Goal: Information Seeking & Learning: Learn about a topic

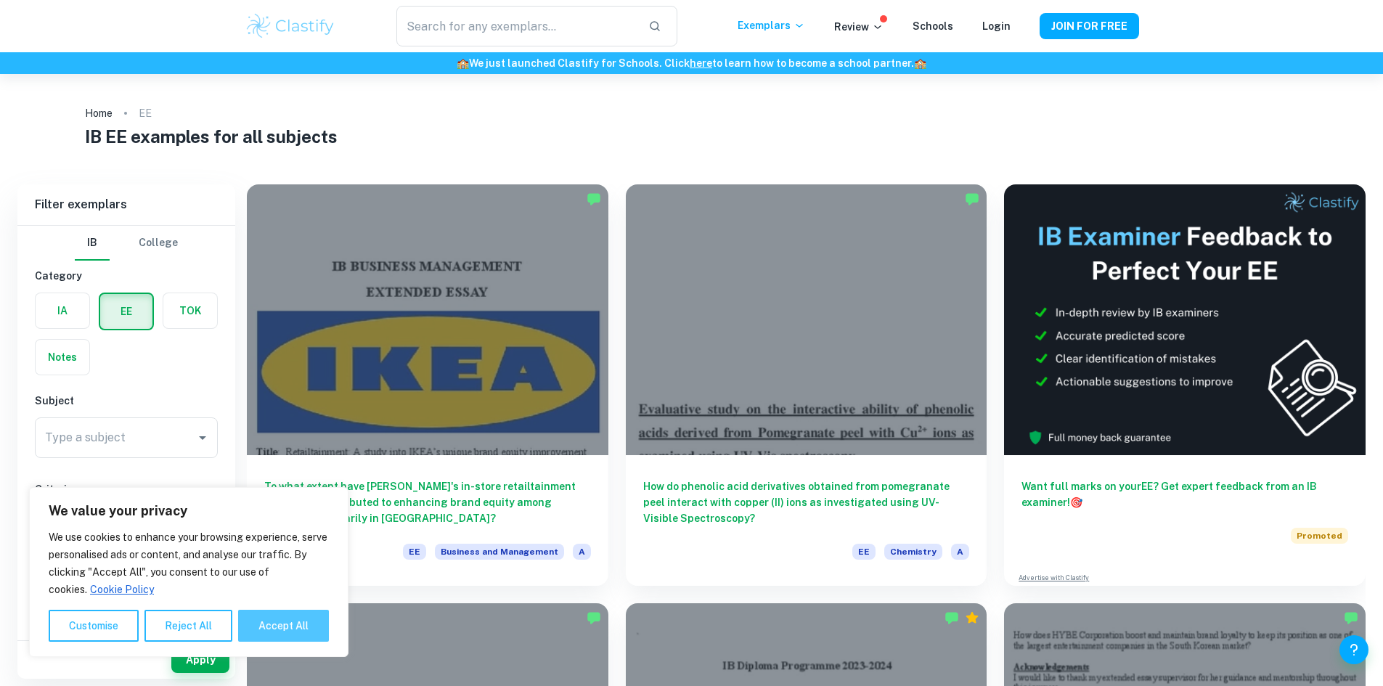
click at [253, 626] on button "Accept All" at bounding box center [283, 626] width 91 height 32
checkbox input "true"
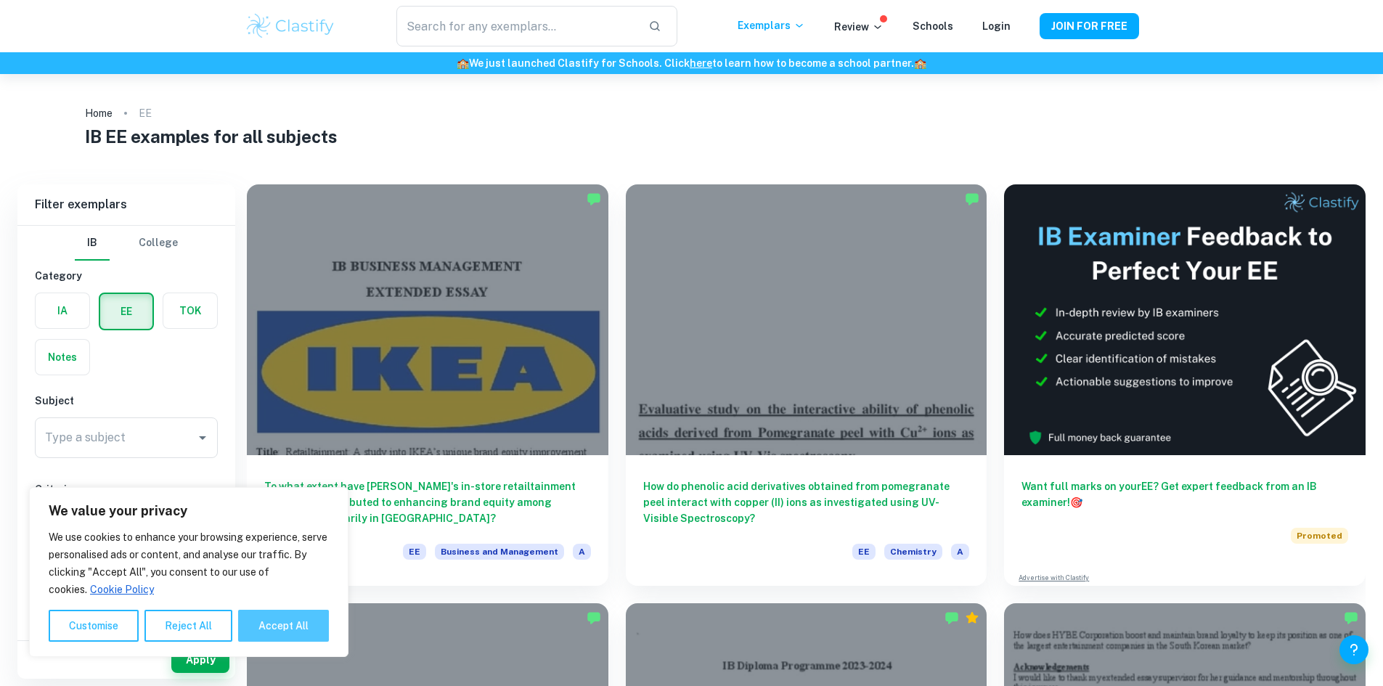
checkbox input "true"
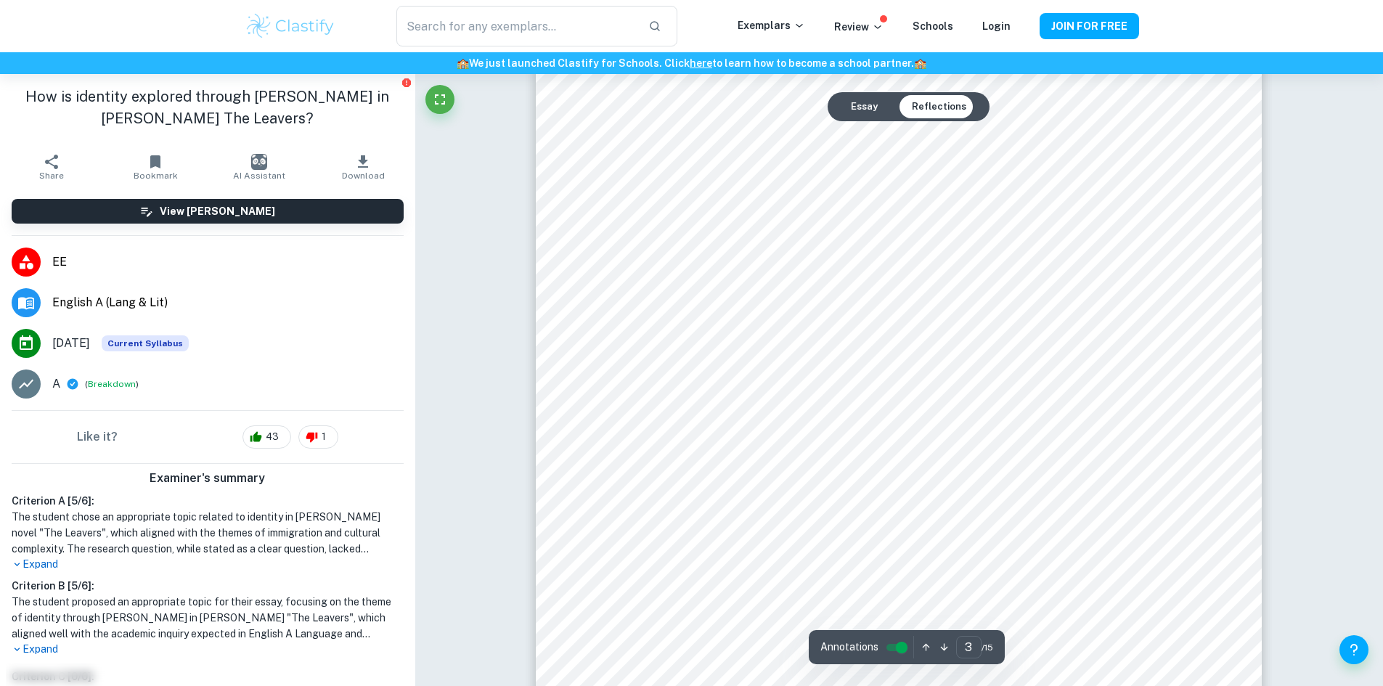
scroll to position [2976, 0]
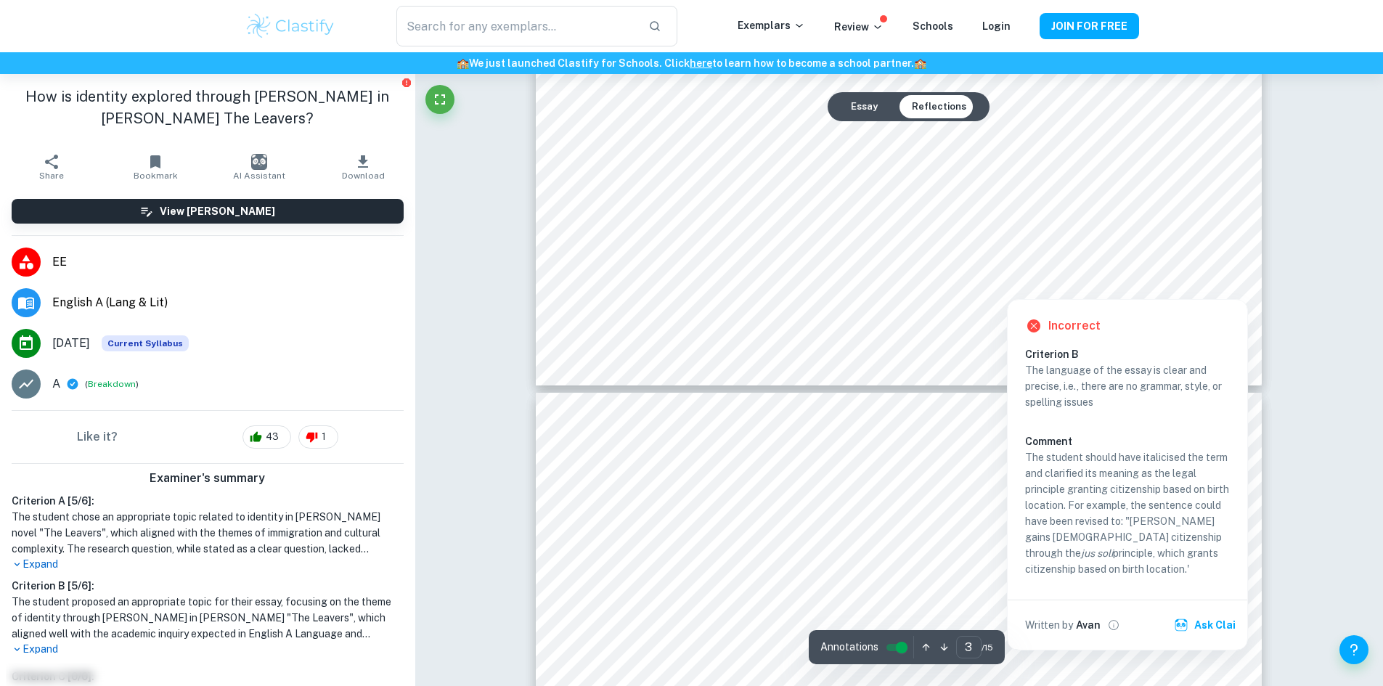
type input "4"
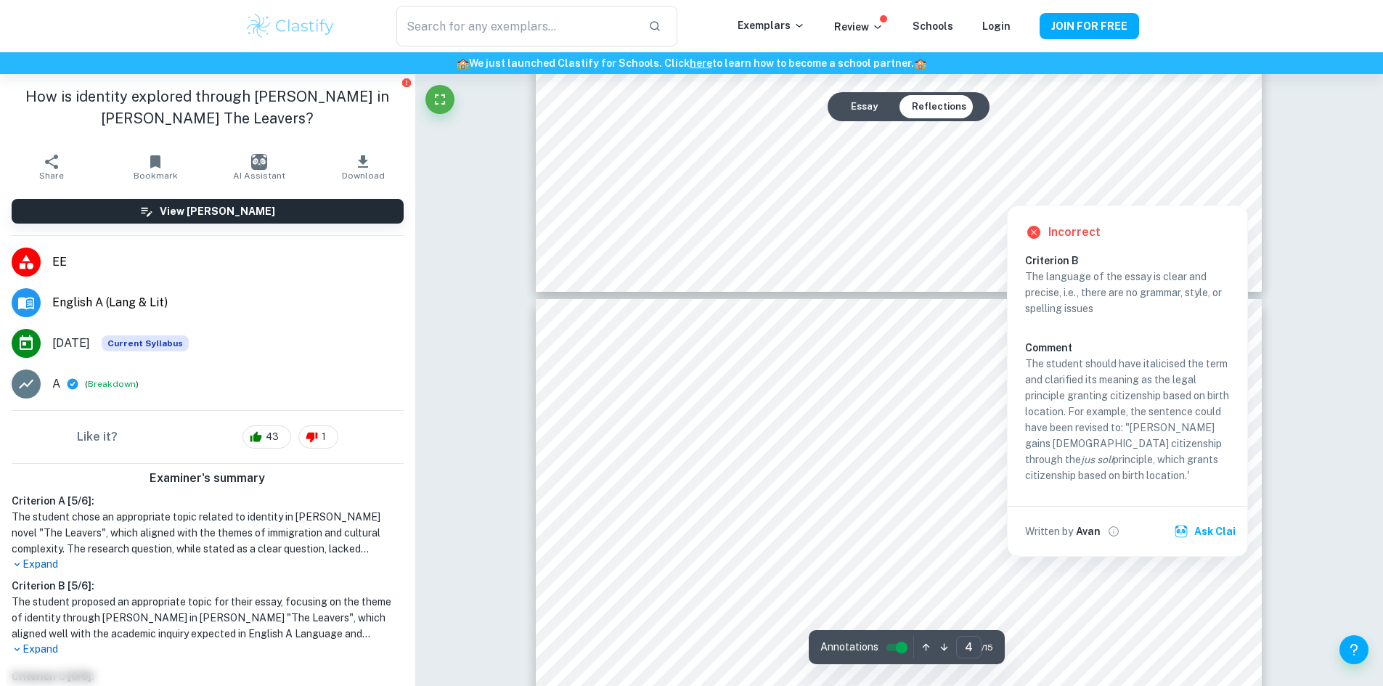
scroll to position [3121, 0]
click at [1087, 531] on h6 "Avan" at bounding box center [1088, 528] width 25 height 16
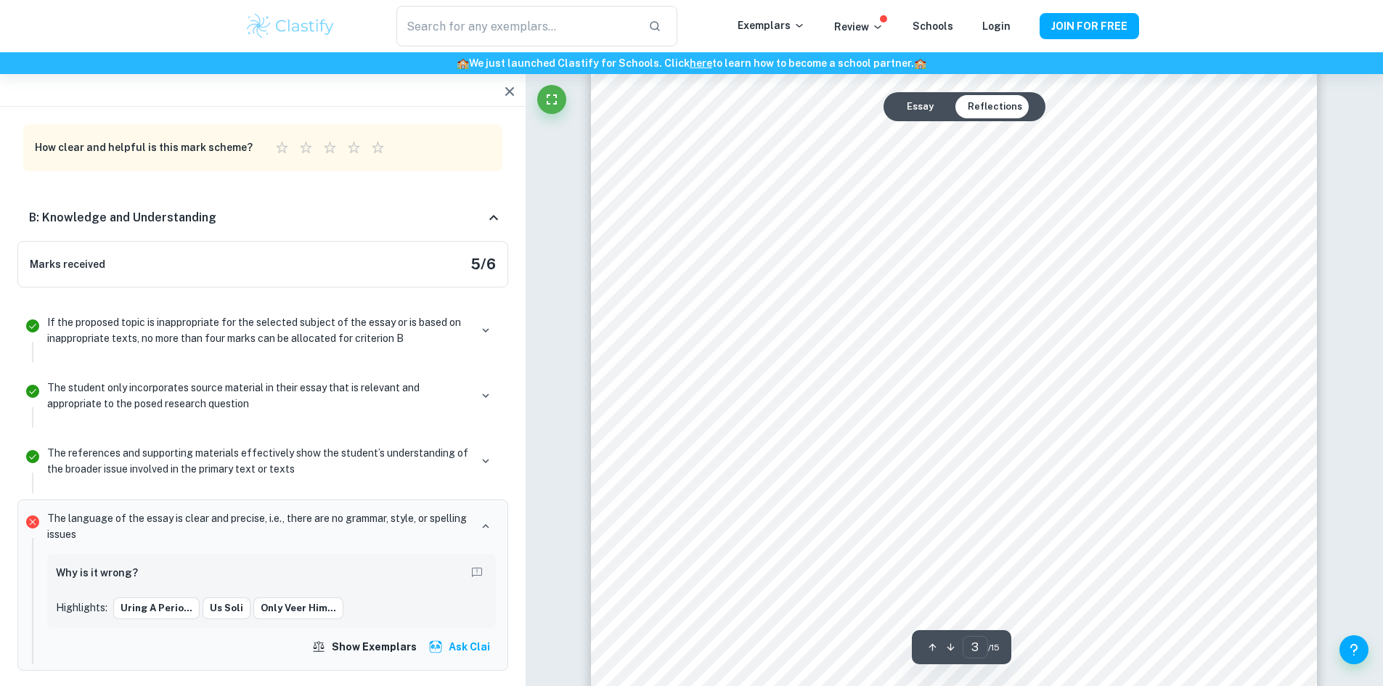
scroll to position [2699, 0]
type input "4"
